Goal: Task Accomplishment & Management: Complete application form

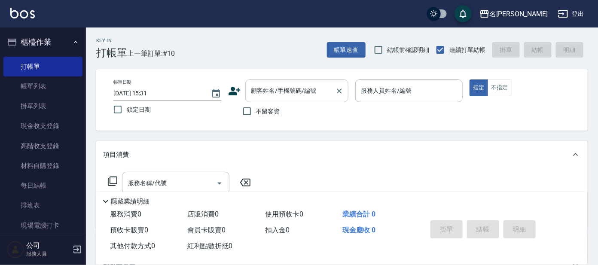
click at [287, 84] on div "顧客姓名/手機號碼/編號 顧客姓名/手機號碼/編號" at bounding box center [296, 90] width 103 height 23
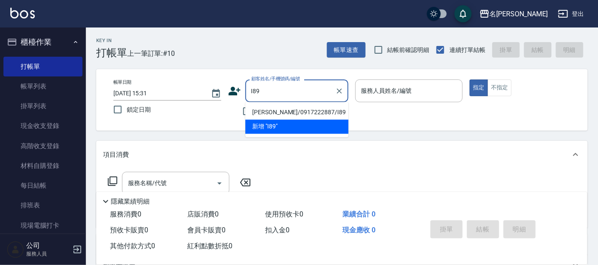
click at [281, 110] on li "[PERSON_NAME]/0917222887/I89" at bounding box center [296, 113] width 103 height 14
type input "[PERSON_NAME]/0917222887/I89"
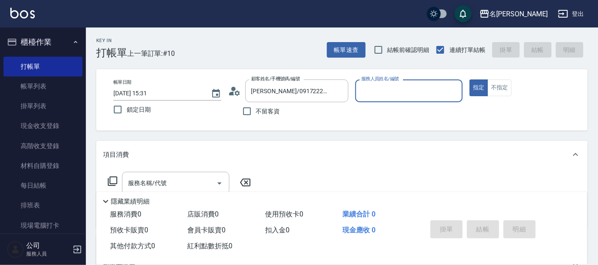
type input "Ada-9"
click at [382, 85] on input "Ada-9" at bounding box center [402, 90] width 87 height 15
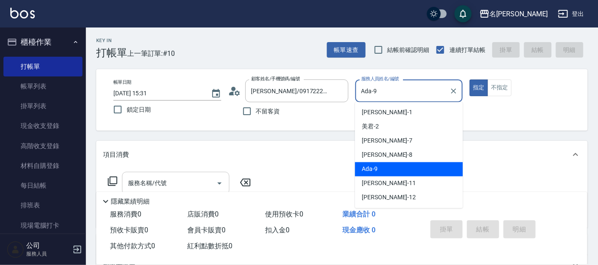
click at [198, 178] on input "服務名稱/代號" at bounding box center [169, 183] width 87 height 15
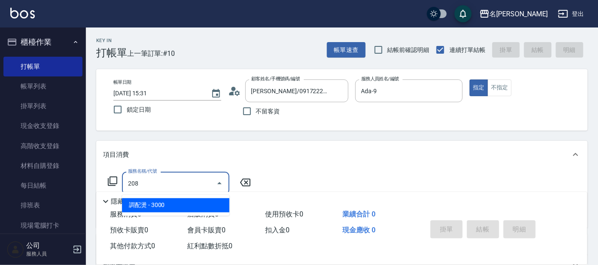
click at [205, 203] on span "調配燙 - 3000" at bounding box center [175, 205] width 107 height 14
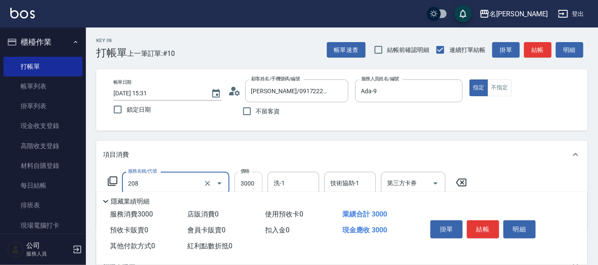
type input "調配燙(208)"
click at [254, 180] on input "3000" at bounding box center [249, 183] width 28 height 23
type input "4500"
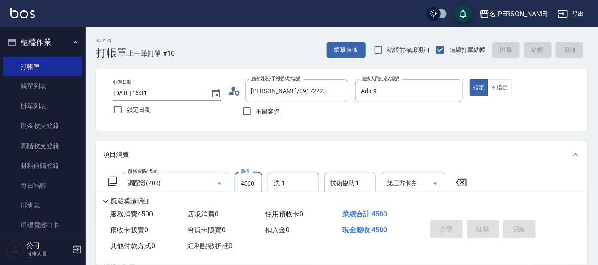
type input "[DATE] 17:01"
